Goal: Transaction & Acquisition: Register for event/course

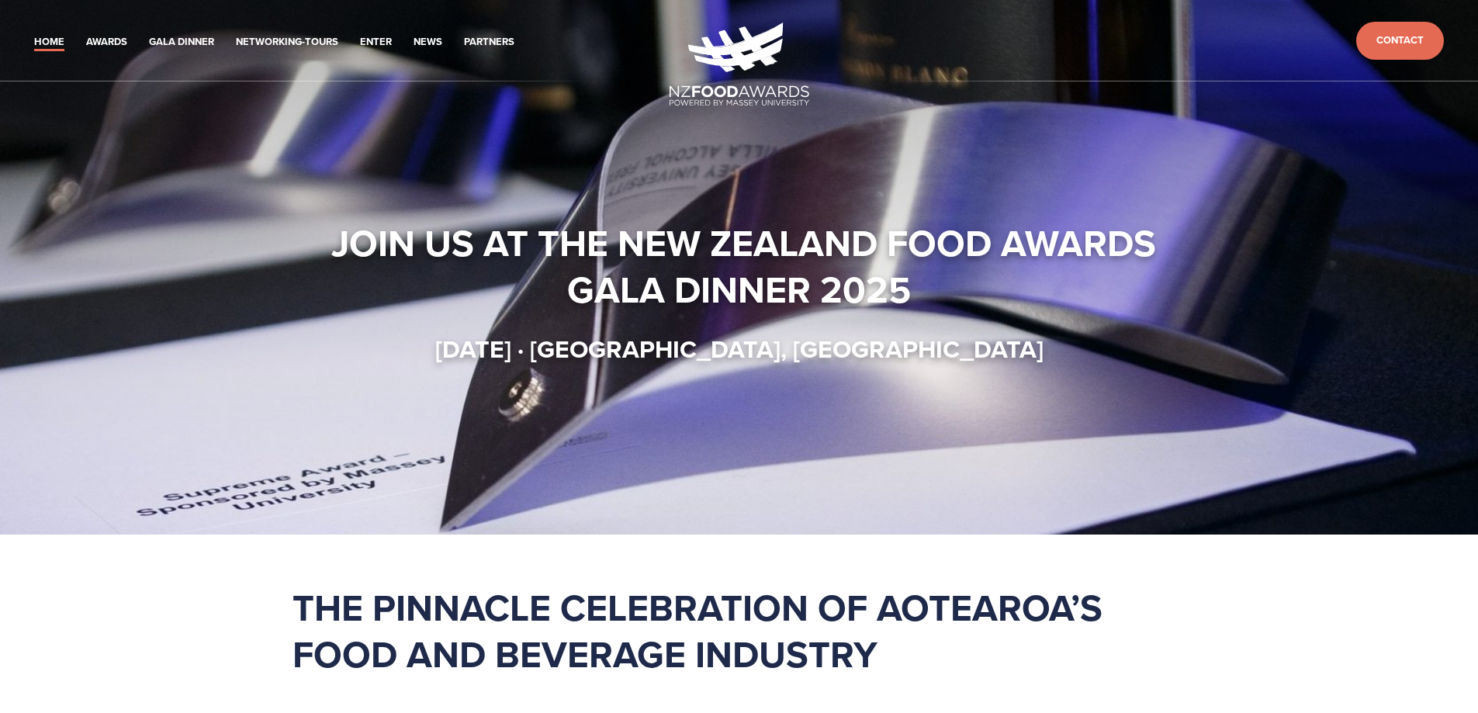
click at [180, 33] on li "Gala Dinner" at bounding box center [181, 40] width 65 height 22
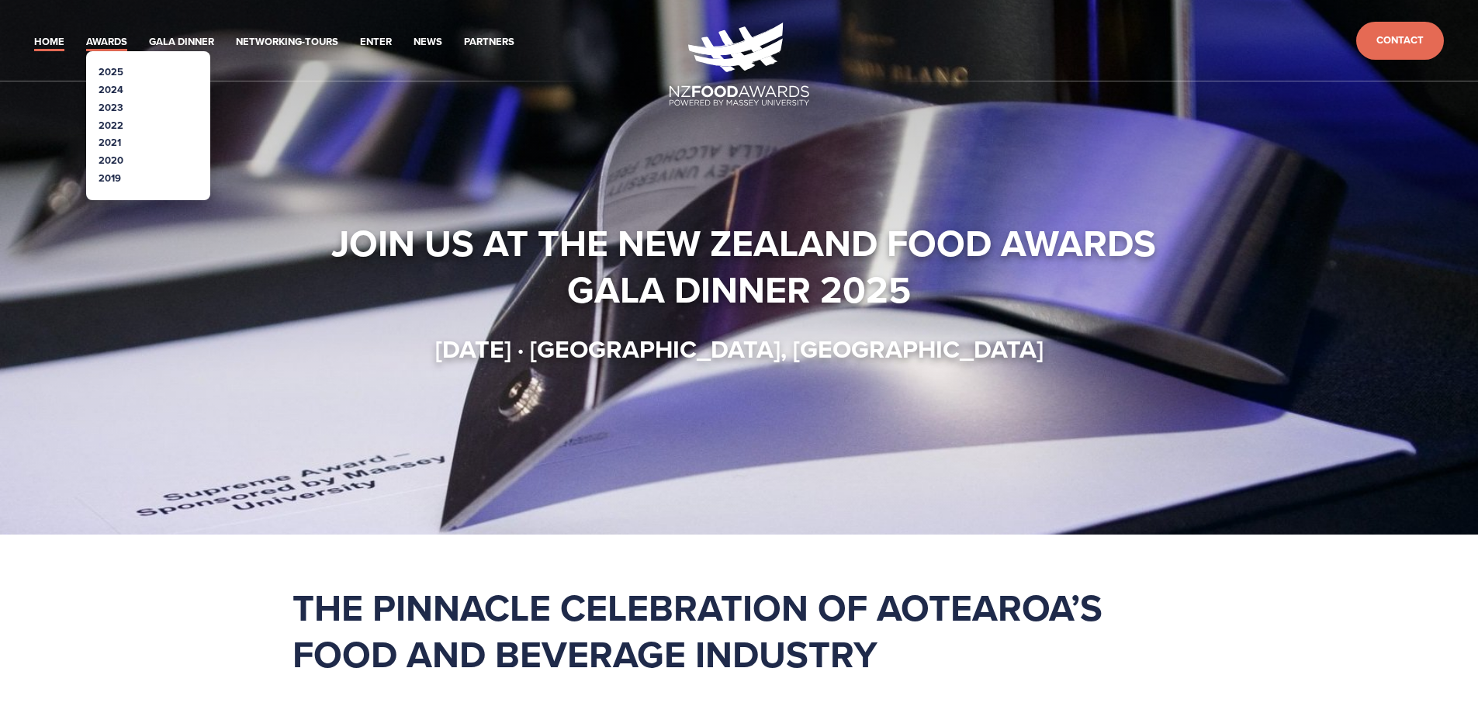
click at [108, 36] on link "Awards" at bounding box center [106, 42] width 41 height 18
click at [113, 71] on link "2025" at bounding box center [111, 71] width 25 height 15
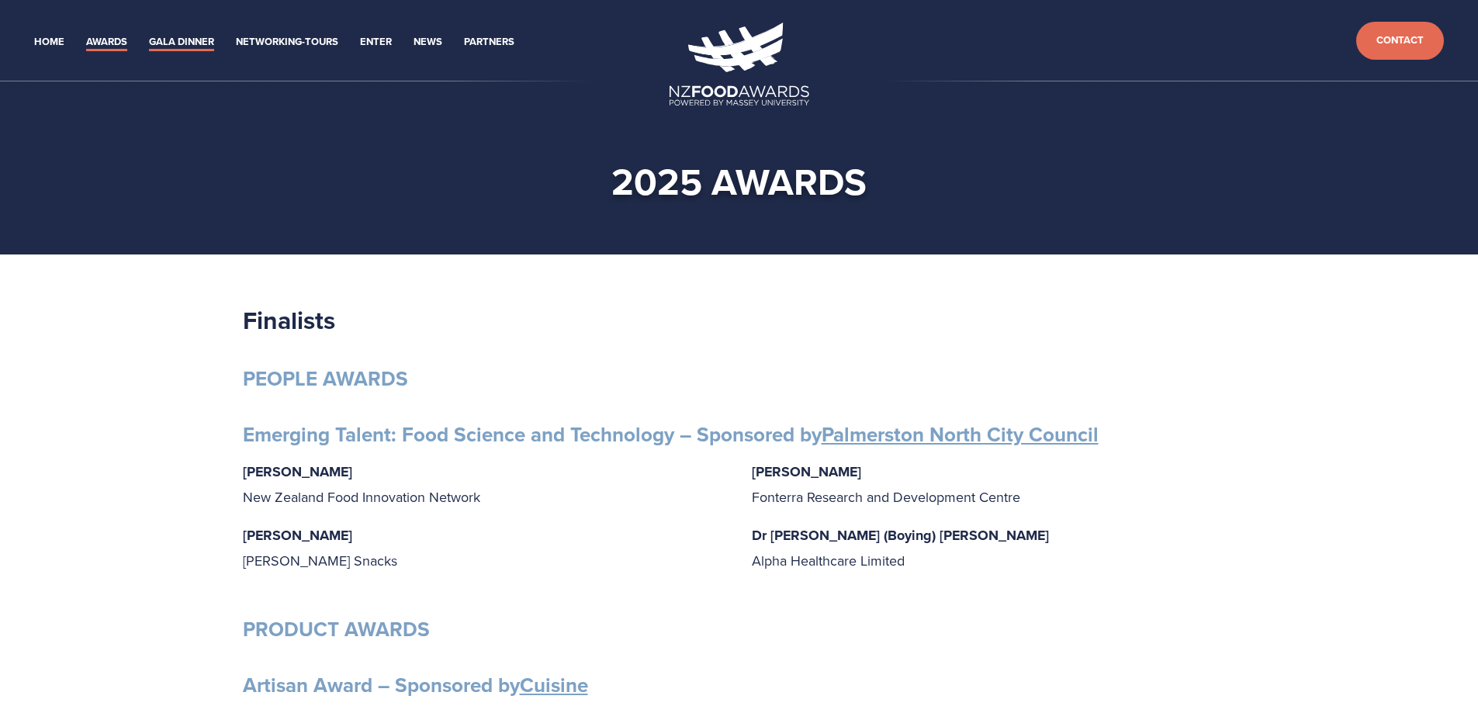
click at [210, 39] on link "Gala Dinner" at bounding box center [181, 42] width 65 height 18
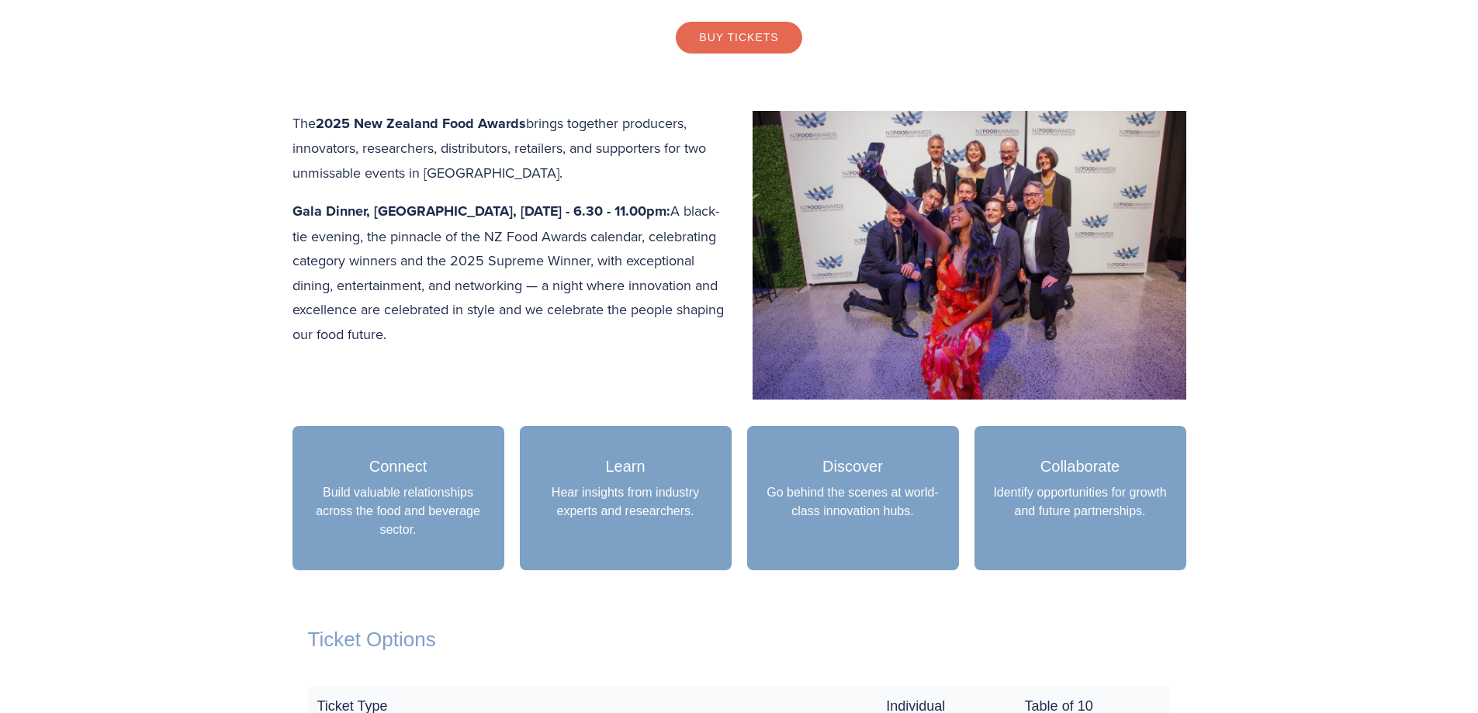
scroll to position [776, 0]
